Goal: Transaction & Acquisition: Book appointment/travel/reservation

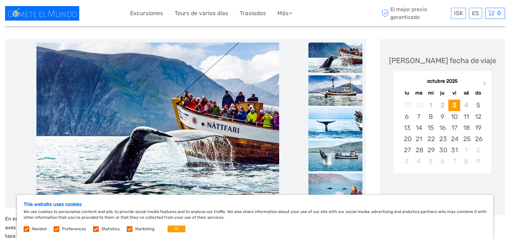
scroll to position [101, 0]
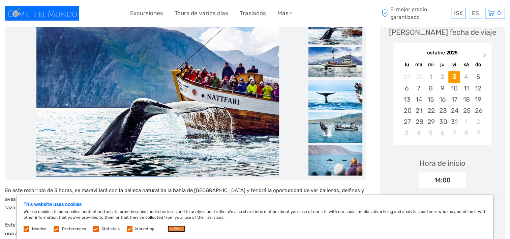
click at [172, 229] on button "OK" at bounding box center [177, 228] width 18 height 7
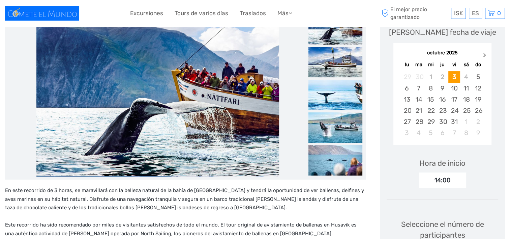
click at [484, 53] on button "Next Month" at bounding box center [485, 56] width 11 height 11
click at [484, 53] on div "noviembre 2025" at bounding box center [443, 53] width 98 height 7
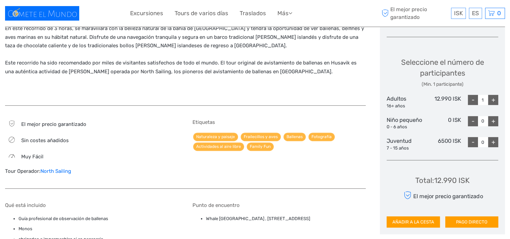
scroll to position [270, 0]
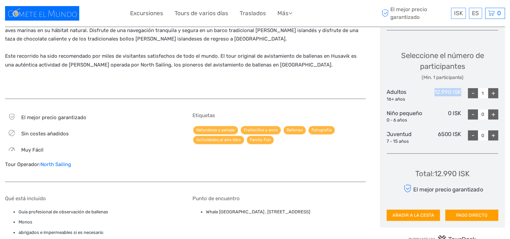
drag, startPoint x: 433, startPoint y: 91, endPoint x: 462, endPoint y: 88, distance: 29.1
click at [462, 88] on div "Adultos 16+ años 12.990 ISK - 1 +" at bounding box center [443, 95] width 112 height 14
copy div "12.990 ISK"
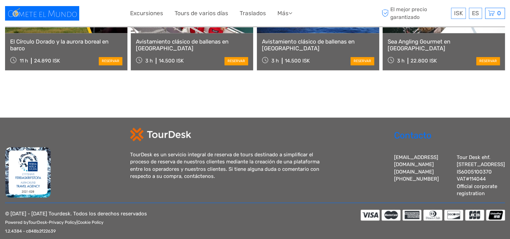
scroll to position [902, 0]
